Goal: Find specific page/section: Find specific page/section

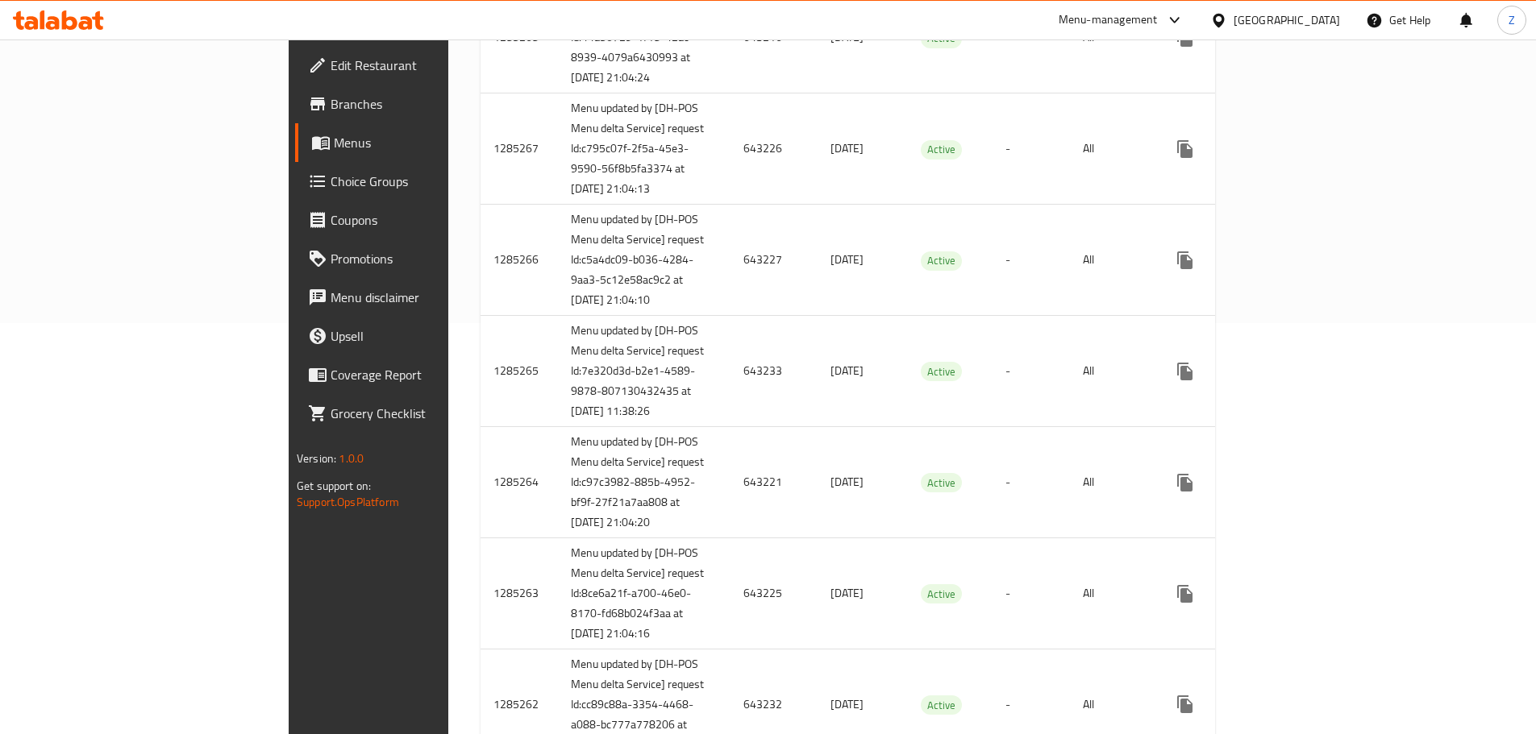
scroll to position [81, 0]
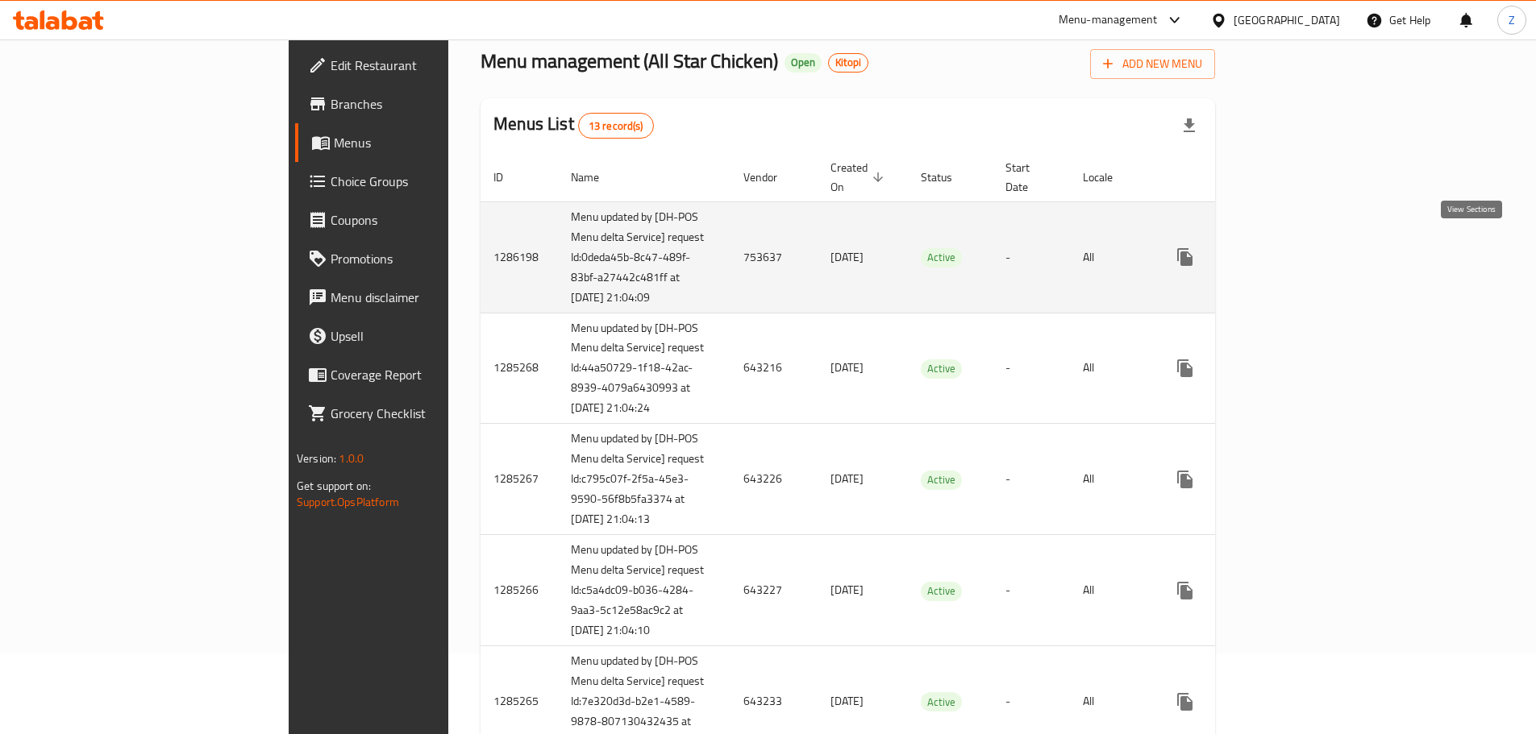
click at [1311, 259] on icon "enhanced table" at bounding box center [1301, 256] width 19 height 19
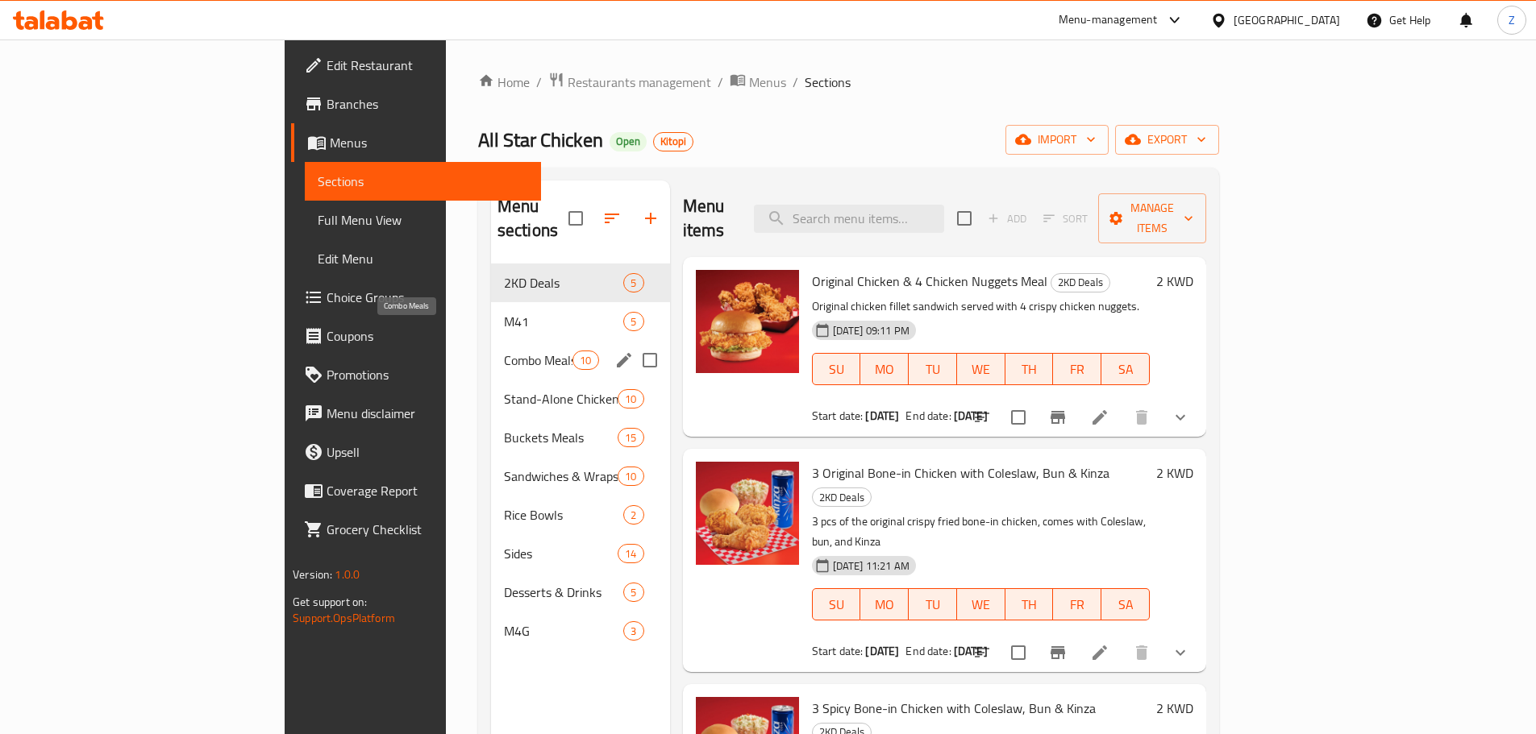
click at [504, 351] on span "Combo Meals" at bounding box center [538, 360] width 69 height 19
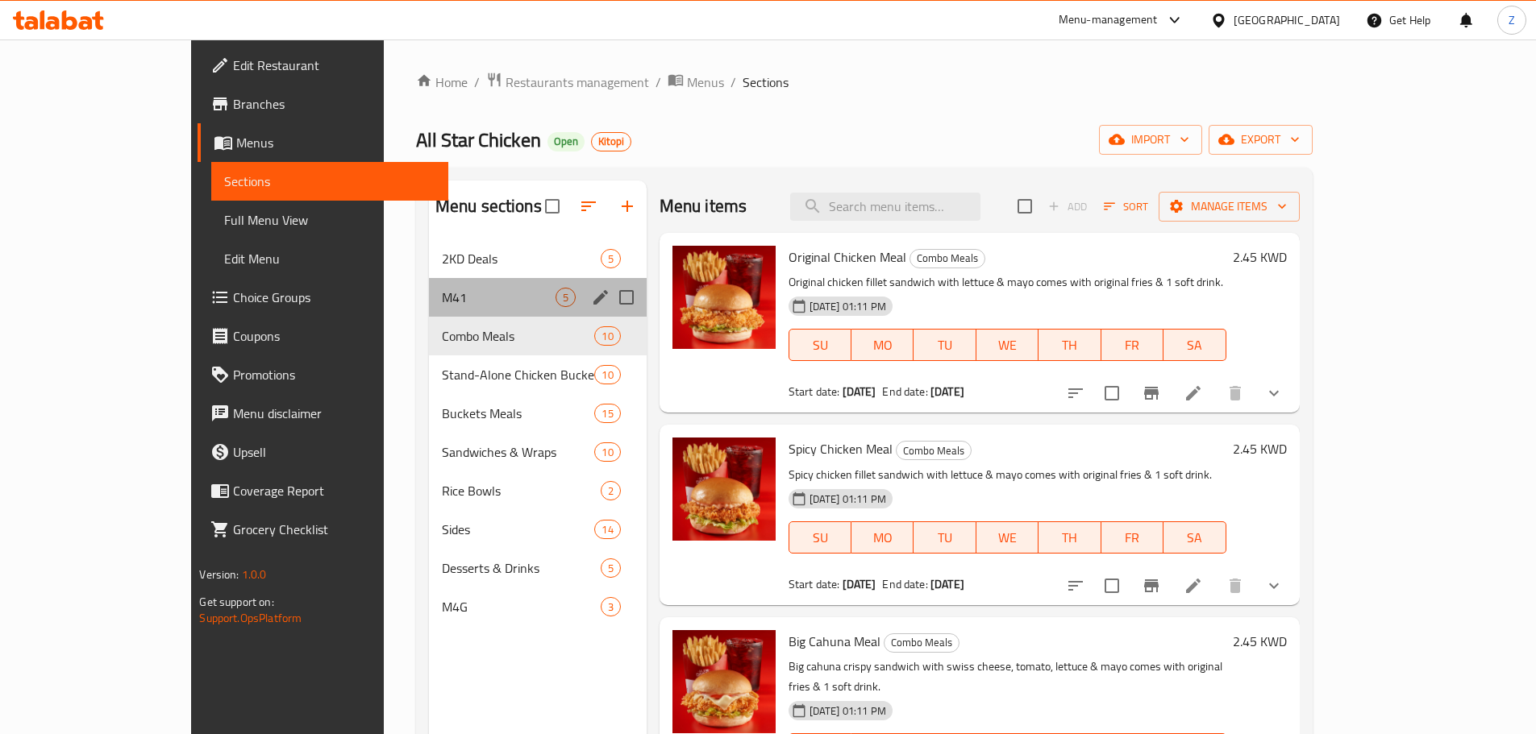
click at [429, 310] on div "M41 5" at bounding box center [538, 297] width 218 height 39
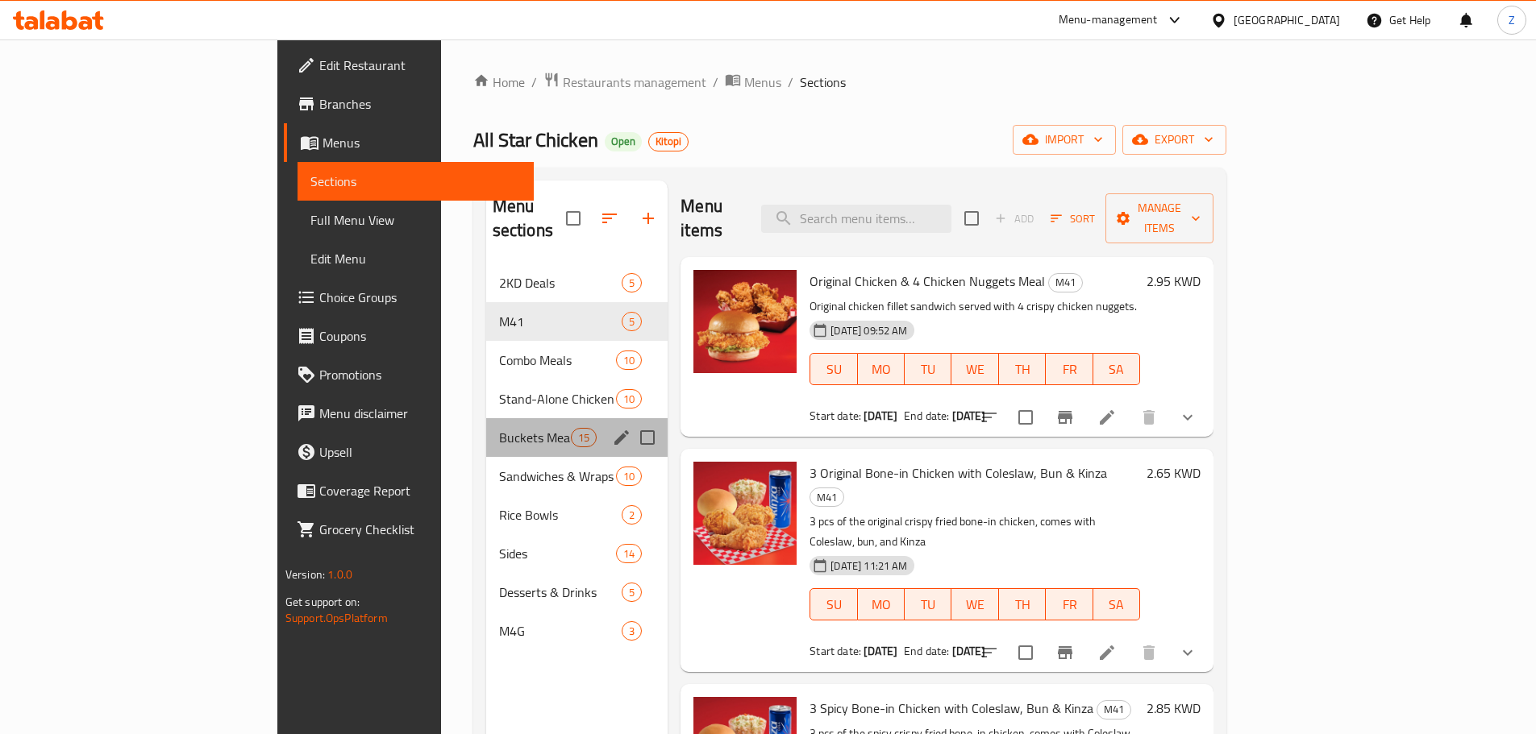
click at [486, 418] on div "Buckets Meals 15" at bounding box center [577, 437] width 182 height 39
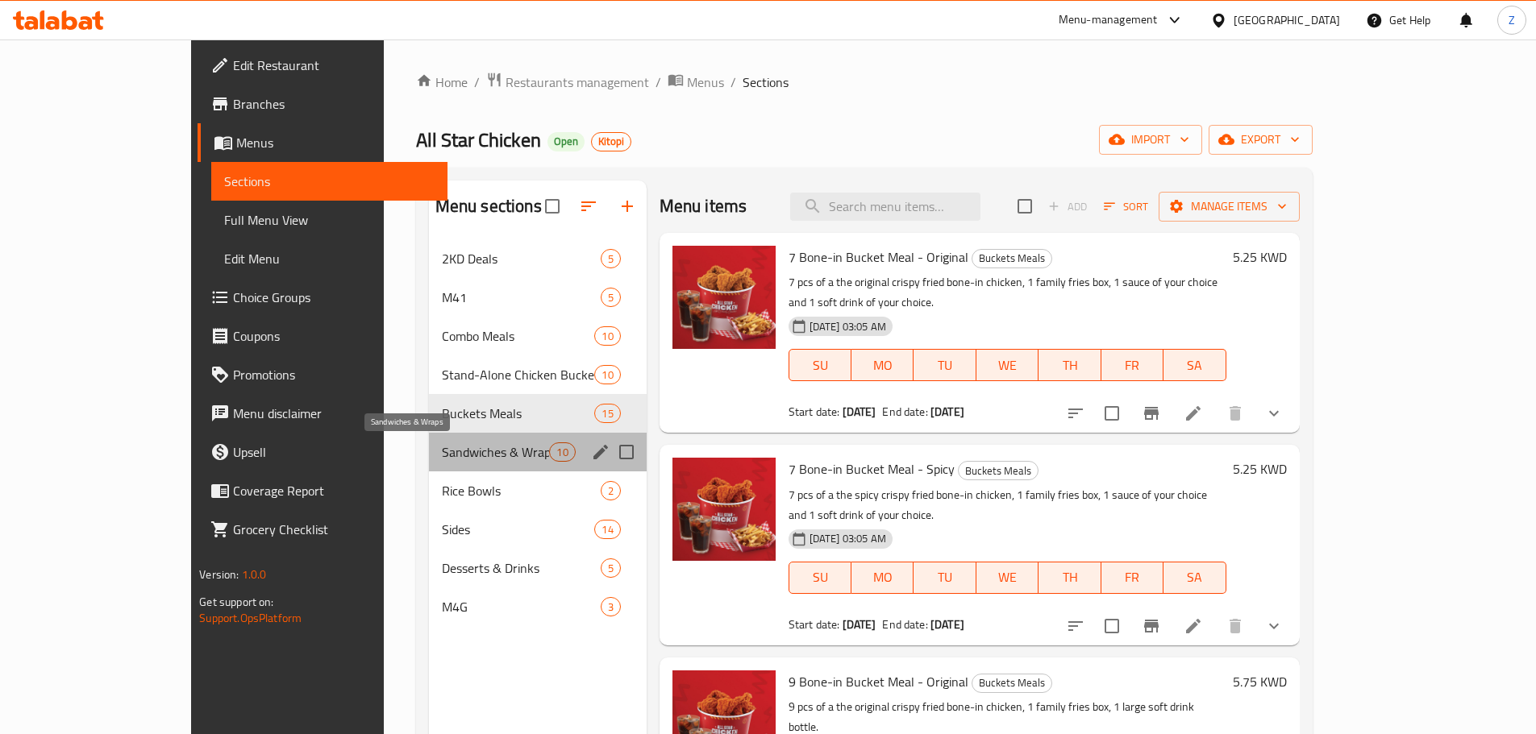
click at [442, 447] on span "Sandwiches & Wraps" at bounding box center [496, 452] width 108 height 19
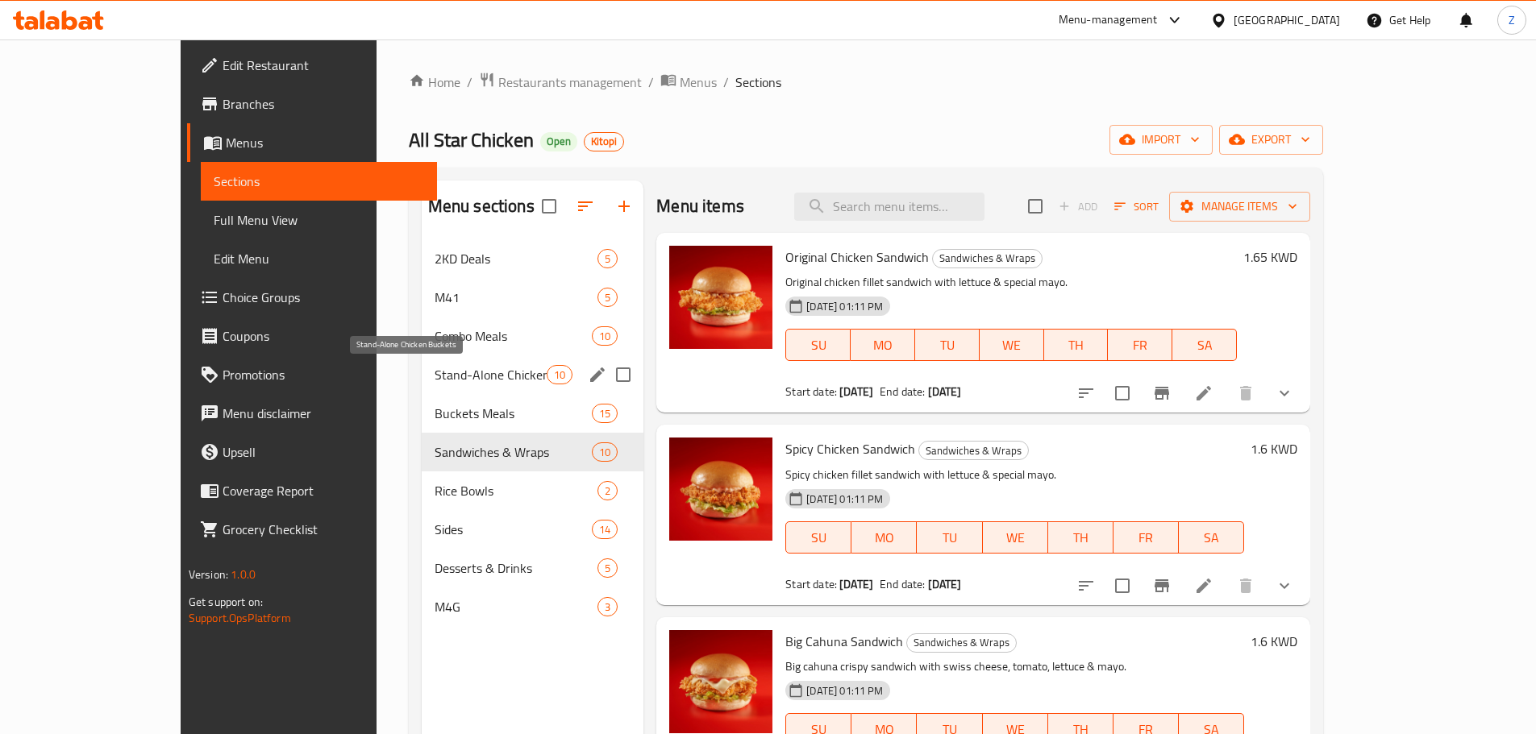
click at [435, 365] on span "Stand-Alone Chicken Buckets" at bounding box center [491, 374] width 112 height 19
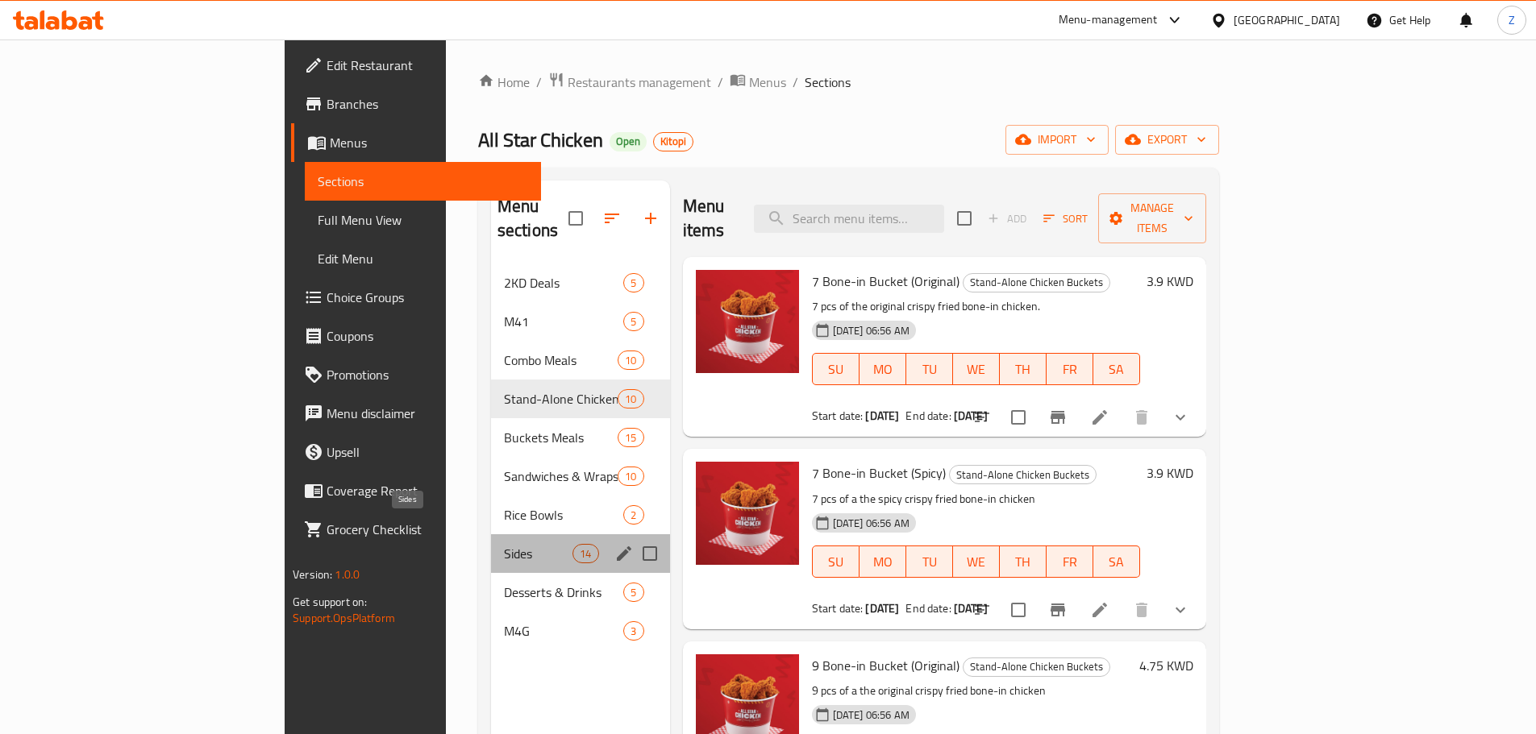
click at [504, 544] on span "Sides" at bounding box center [538, 553] width 69 height 19
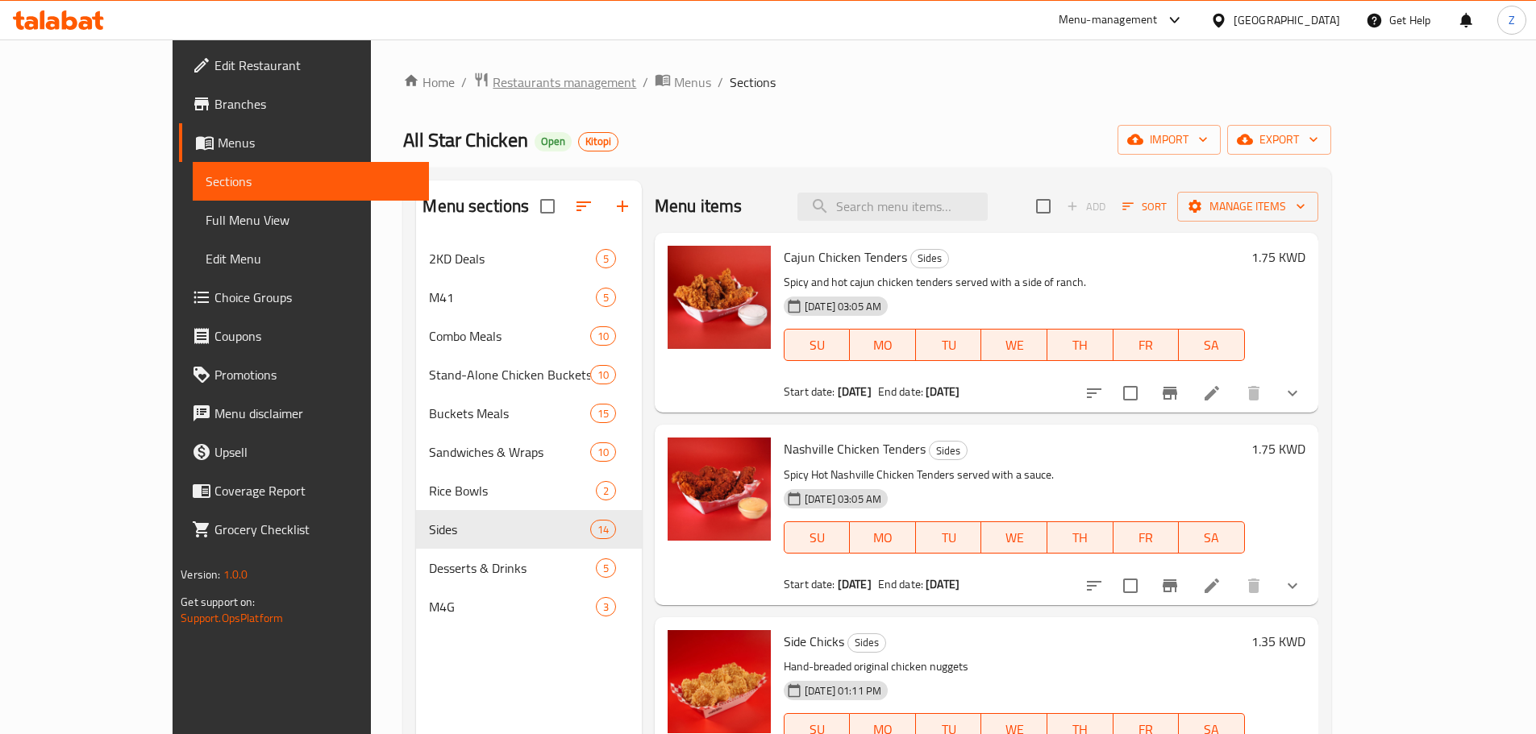
click at [493, 73] on span "Restaurants management" at bounding box center [565, 82] width 144 height 19
